Goal: Find contact information: Find contact information

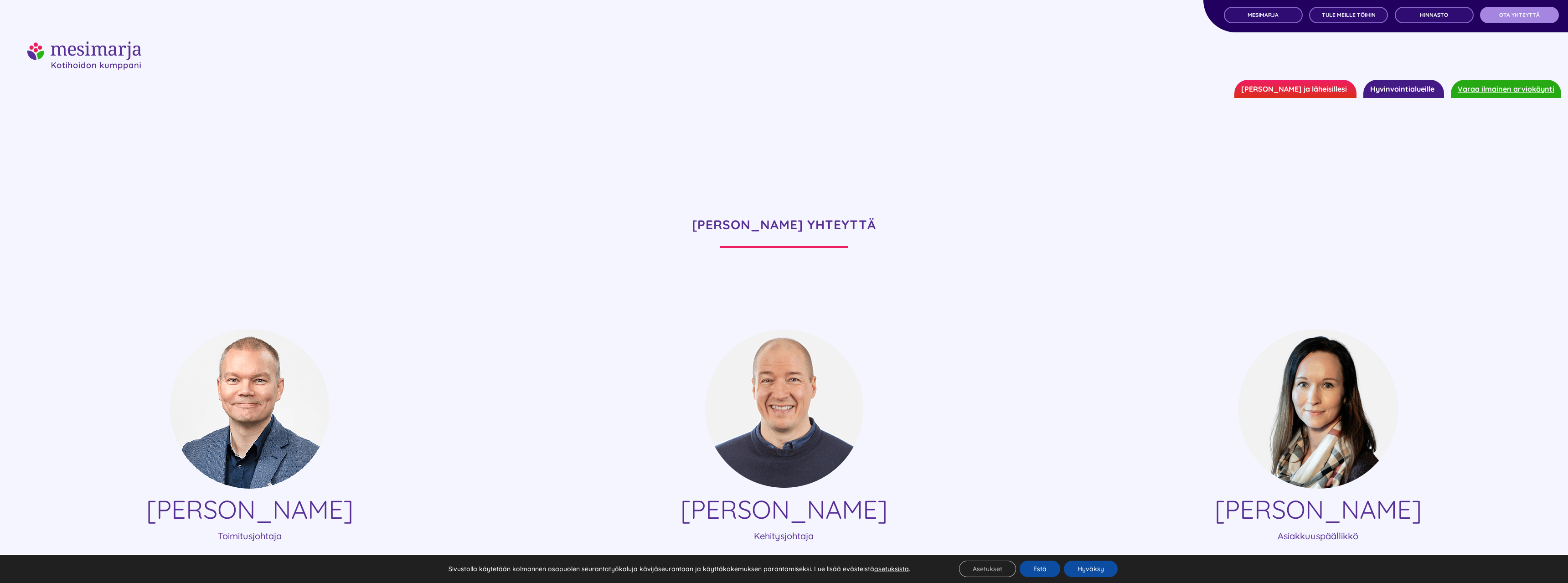
click at [1530, 15] on span "OTA YHTEYTTÄ" at bounding box center [1519, 15] width 41 height 7
click at [1322, 89] on link "[PERSON_NAME] ja läheisillesi" at bounding box center [1295, 89] width 122 height 18
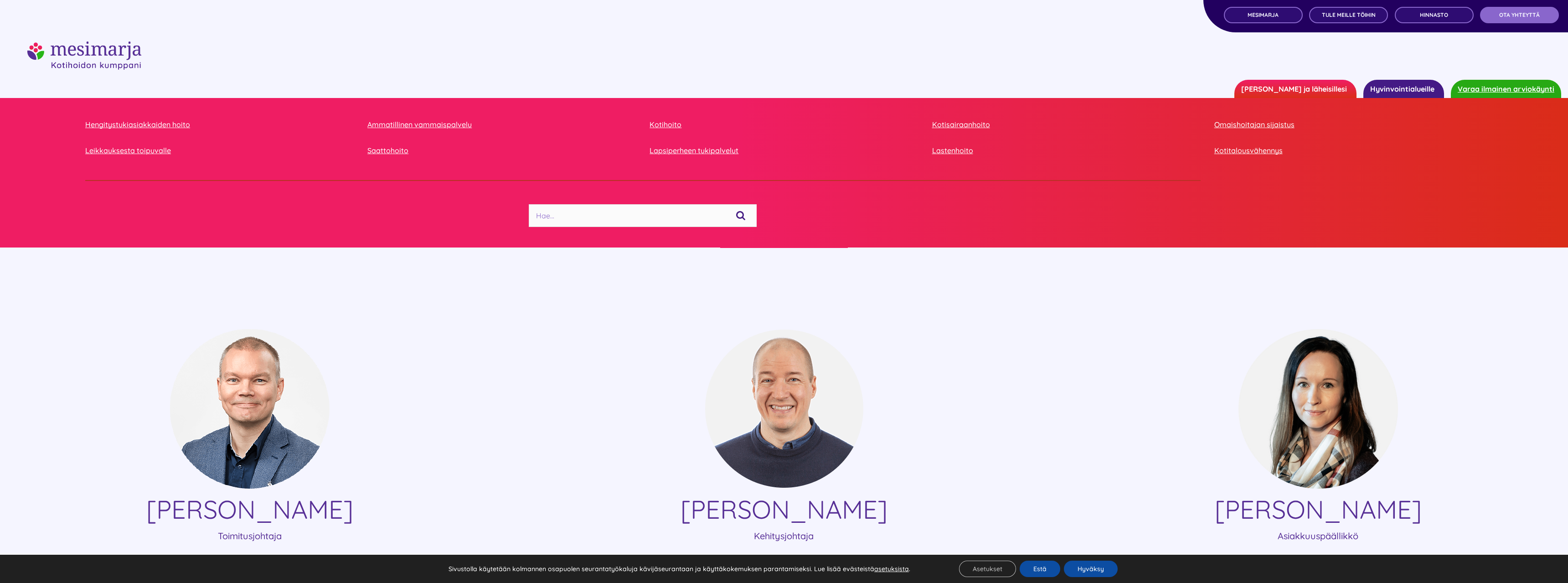
click at [98, 47] on img "mesimarjasi" at bounding box center [84, 55] width 114 height 28
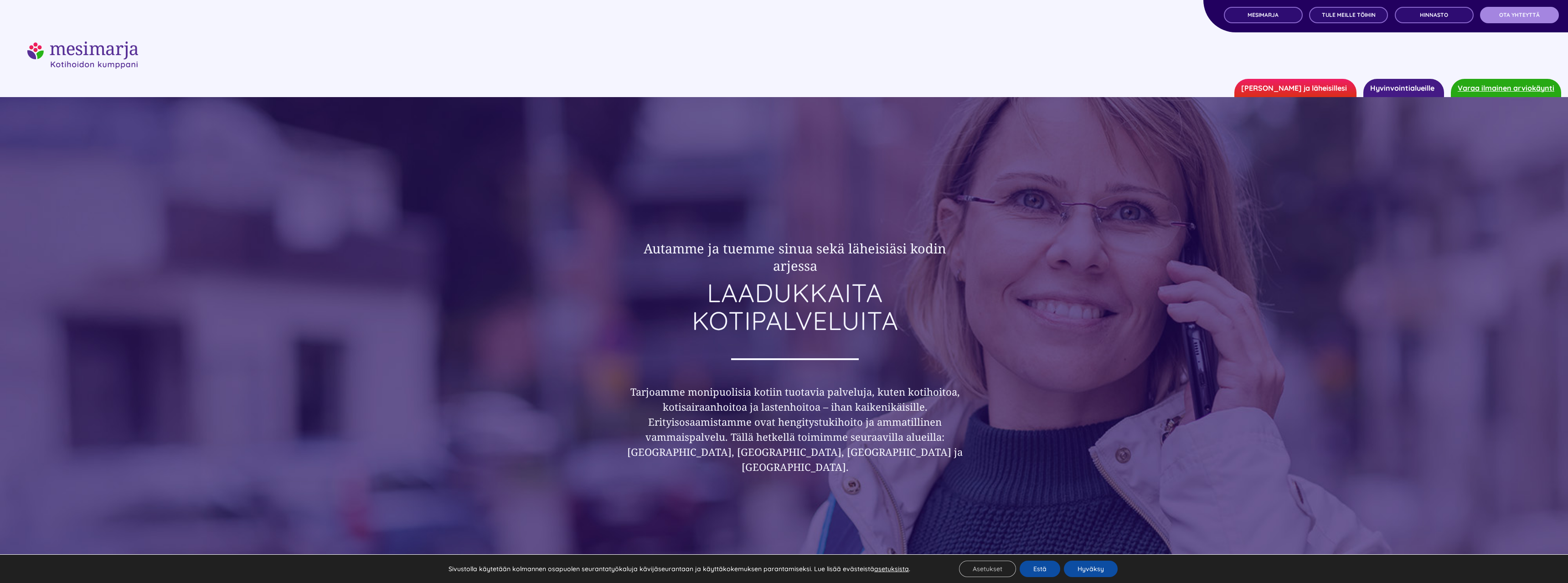
click at [1541, 7] on link "OTA YHTEYTTÄ" at bounding box center [1519, 15] width 79 height 17
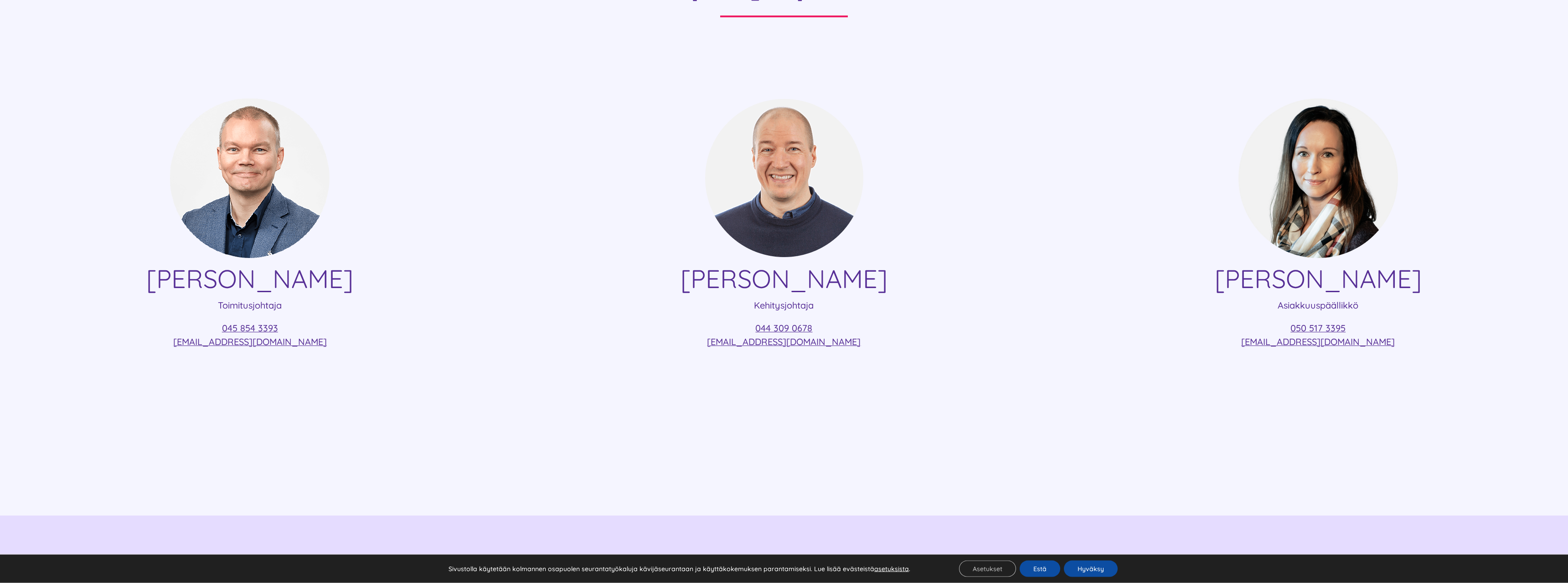
scroll to position [186, 0]
